Goal: Information Seeking & Learning: Learn about a topic

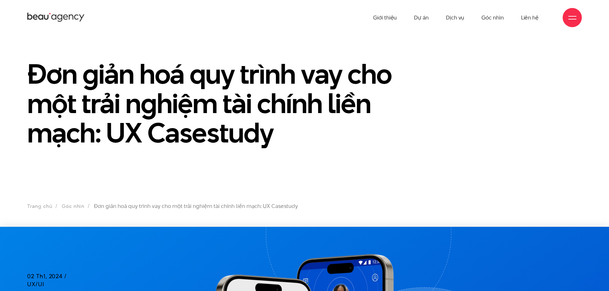
click at [62, 19] on icon at bounding box center [59, 18] width 5 height 7
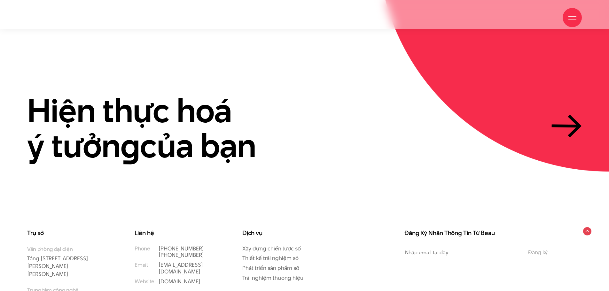
scroll to position [1963, 0]
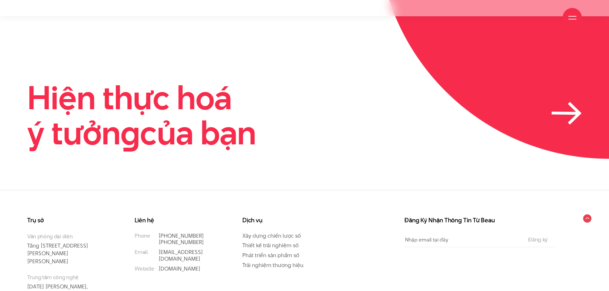
click at [561, 102] on icon at bounding box center [567, 113] width 30 height 23
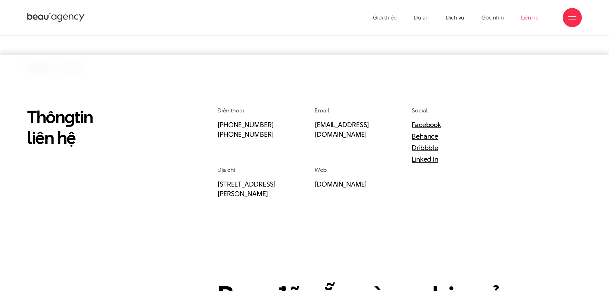
scroll to position [96, 0]
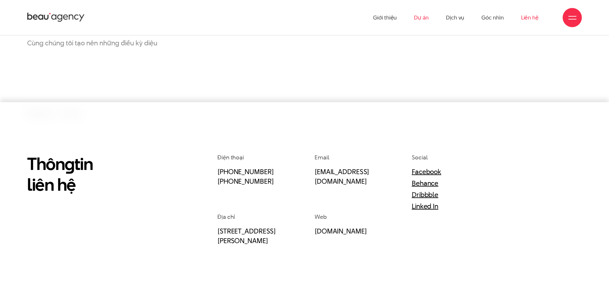
click at [420, 16] on link "Dự án" at bounding box center [421, 17] width 15 height 35
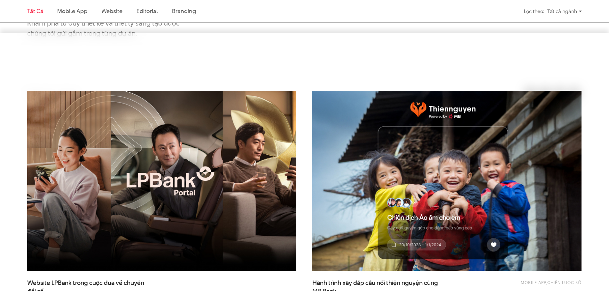
scroll to position [256, 0]
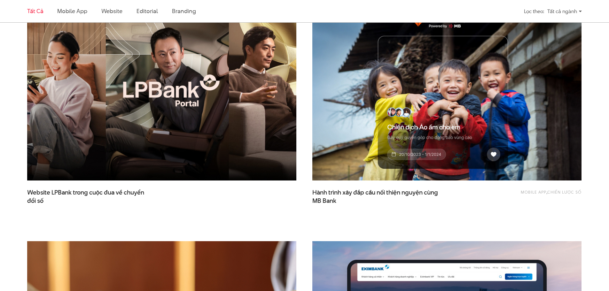
click at [269, 82] on img at bounding box center [162, 90] width 296 height 199
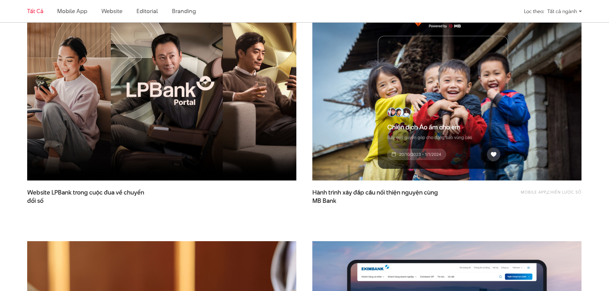
click at [39, 10] on link "Tất cả" at bounding box center [35, 11] width 16 height 8
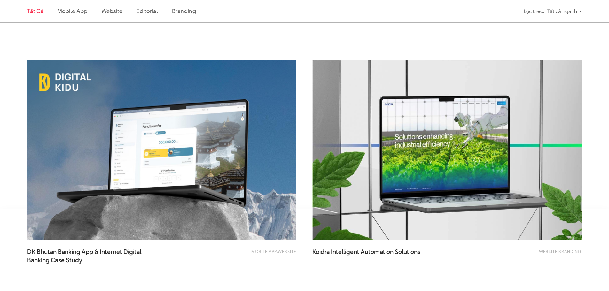
scroll to position [1460, 0]
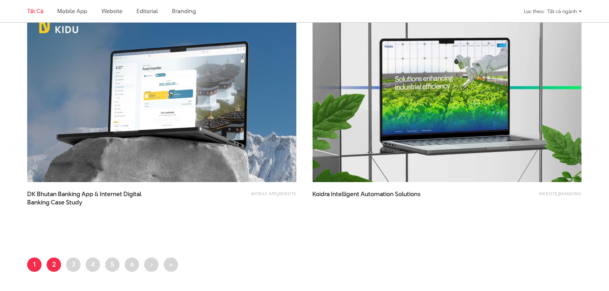
click at [54, 266] on link "Trang 2" at bounding box center [54, 265] width 14 height 14
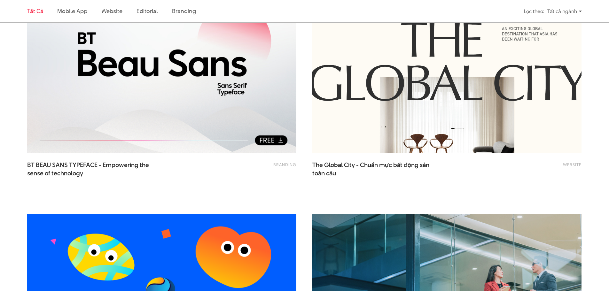
scroll to position [288, 0]
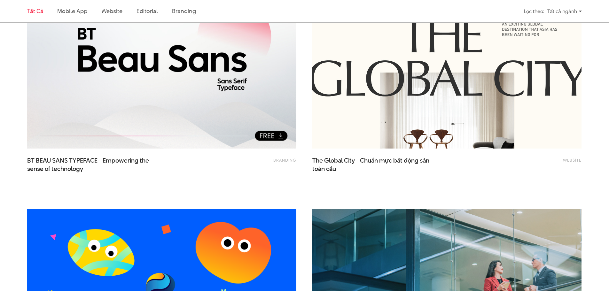
click at [369, 136] on img at bounding box center [447, 58] width 296 height 199
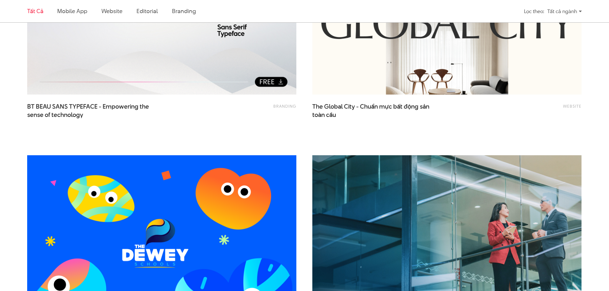
scroll to position [416, 0]
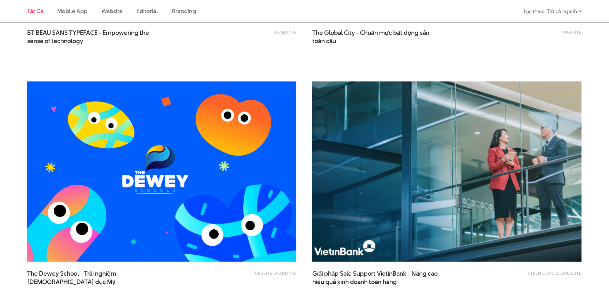
click at [410, 146] on img at bounding box center [447, 172] width 296 height 199
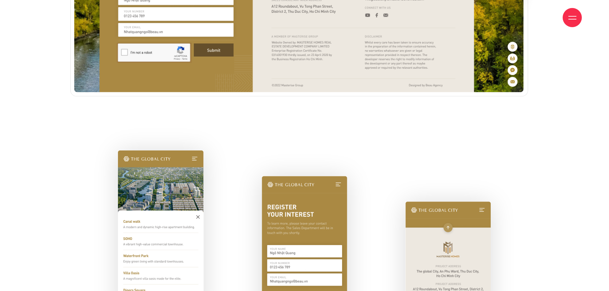
scroll to position [8026, 0]
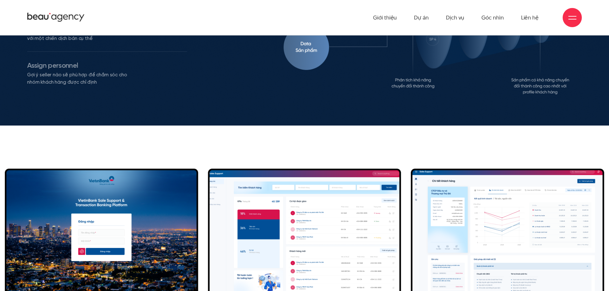
scroll to position [5121, 0]
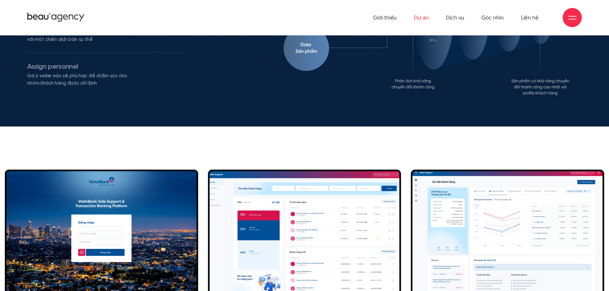
click at [425, 18] on link "Dự án" at bounding box center [421, 17] width 15 height 35
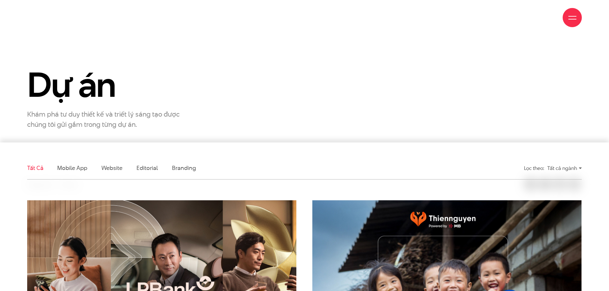
scroll to position [192, 0]
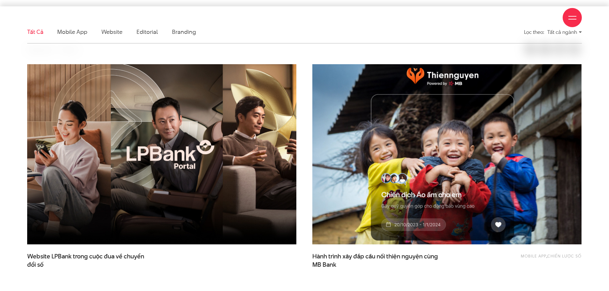
click at [509, 126] on img at bounding box center [447, 154] width 296 height 199
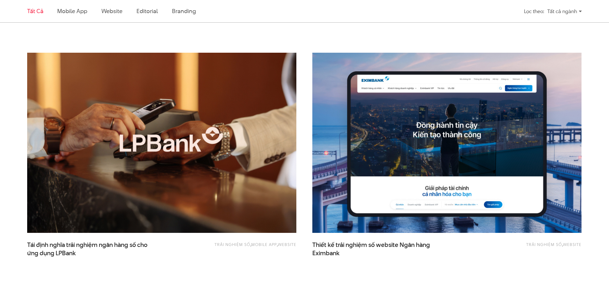
scroll to position [480, 0]
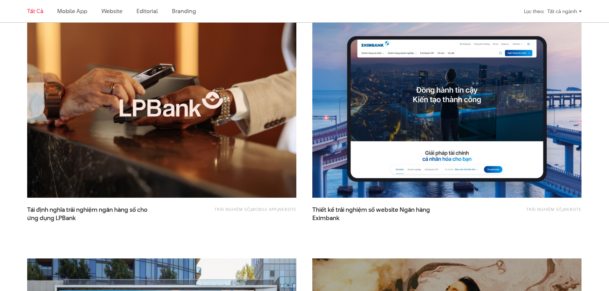
click at [192, 123] on img at bounding box center [162, 108] width 296 height 199
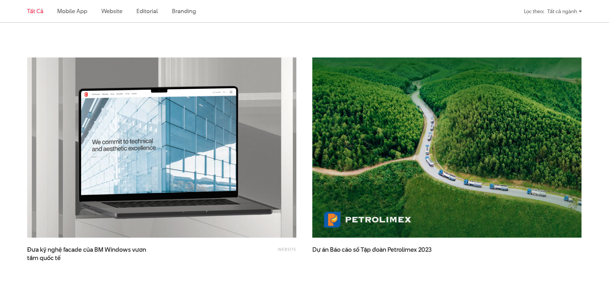
scroll to position [1247, 0]
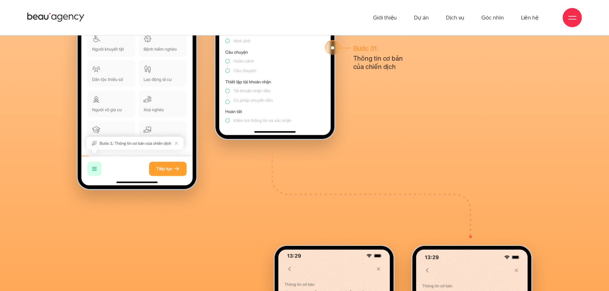
scroll to position [10232, 0]
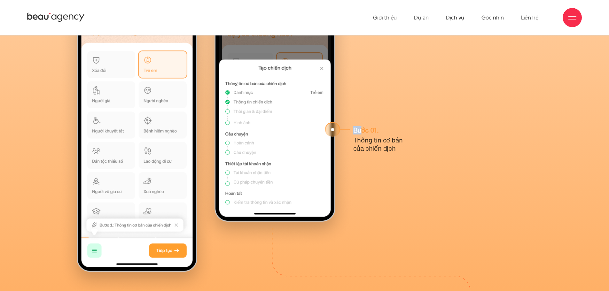
drag, startPoint x: 334, startPoint y: 133, endPoint x: 362, endPoint y: 133, distance: 27.8
click at [362, 133] on div "Bước 01." at bounding box center [387, 139] width 131 height 27
click at [426, 135] on div "Bước 01." at bounding box center [387, 139] width 131 height 27
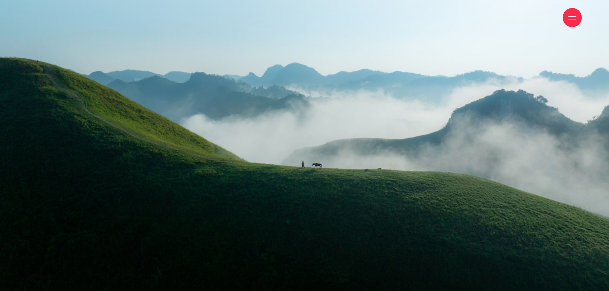
scroll to position [13029, 0]
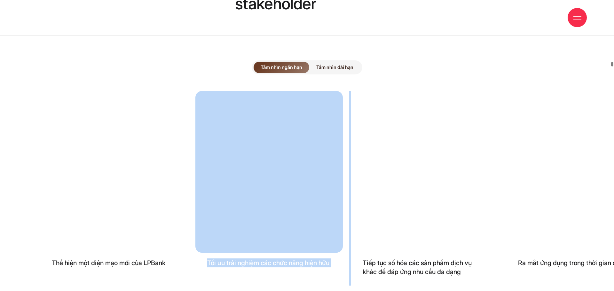
drag, startPoint x: 433, startPoint y: 210, endPoint x: 214, endPoint y: 210, distance: 218.4
click at [222, 210] on div "Thể hiện một diện mạo mới của LPBank Tối ưu trải nghiệm các chức năng hiện hữu …" at bounding box center [307, 188] width 534 height 195
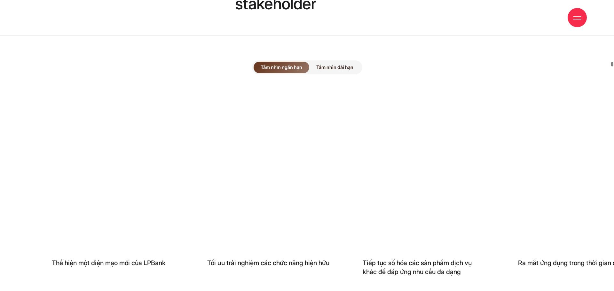
click at [313, 208] on div "Tối ưu trải nghiệm các chức năng hiện hữu" at bounding box center [268, 179] width 147 height 177
drag, startPoint x: 392, startPoint y: 212, endPoint x: 366, endPoint y: 209, distance: 25.7
click at [380, 209] on div "Tiếp tục số hóa các sản phẩm dịch vụ khác để đáp ứng nhu cầu đa dạng" at bounding box center [424, 184] width 147 height 186
